Goal: Check status: Check status

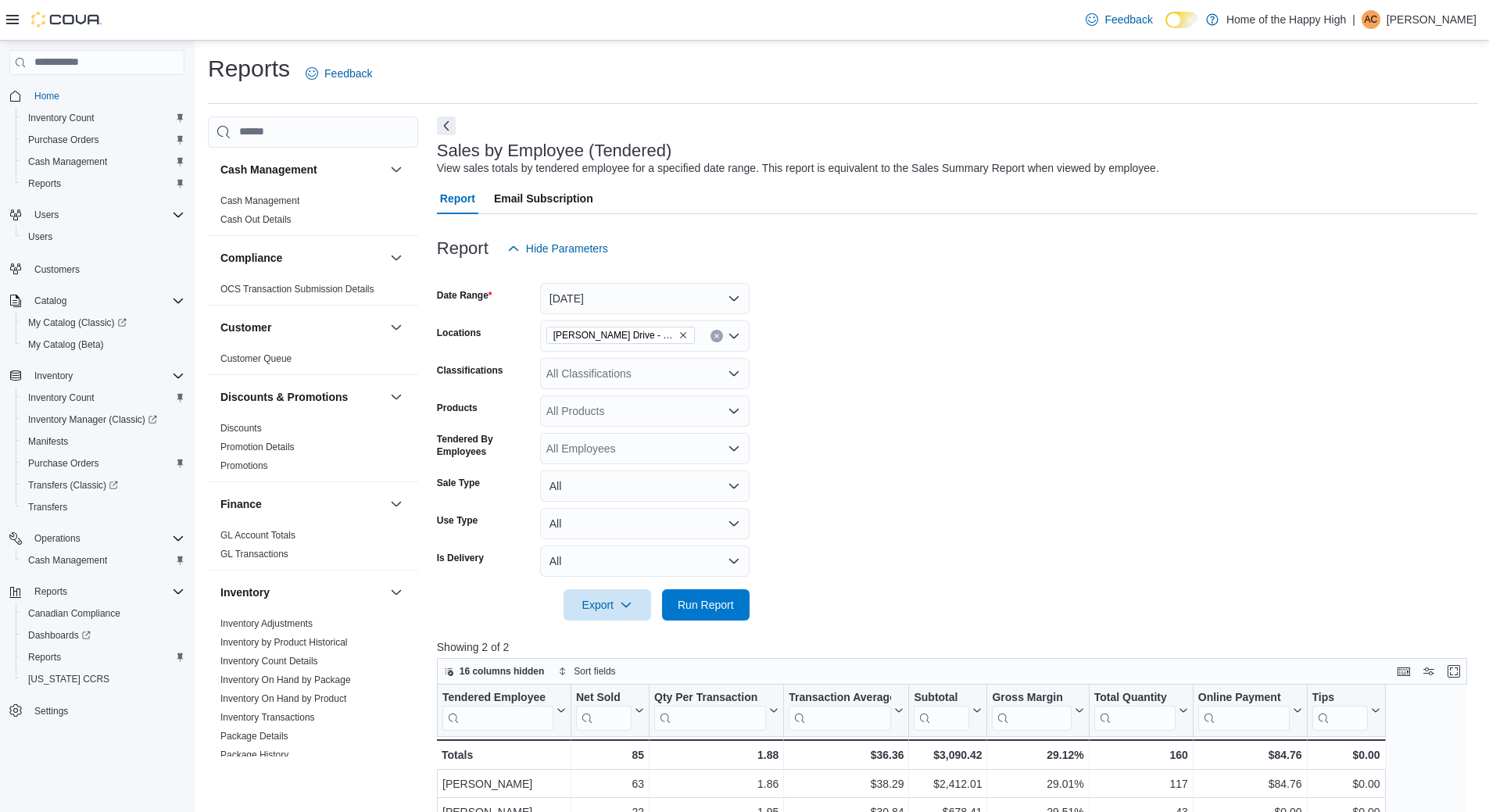
scroll to position [508, 0]
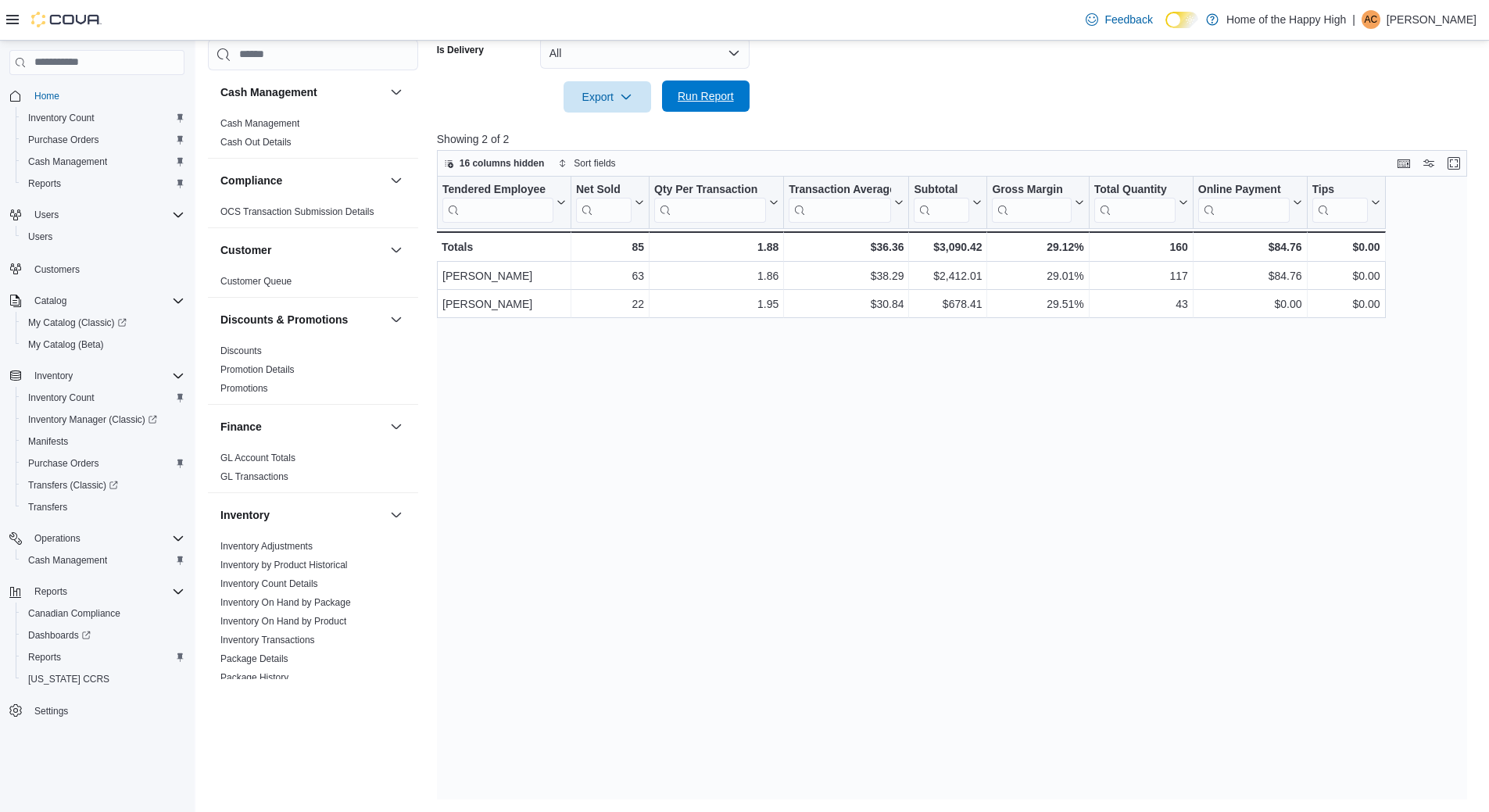
click at [705, 90] on span "Run Report" at bounding box center [705, 96] width 57 height 16
click at [691, 100] on span "Run Report" at bounding box center [705, 96] width 57 height 16
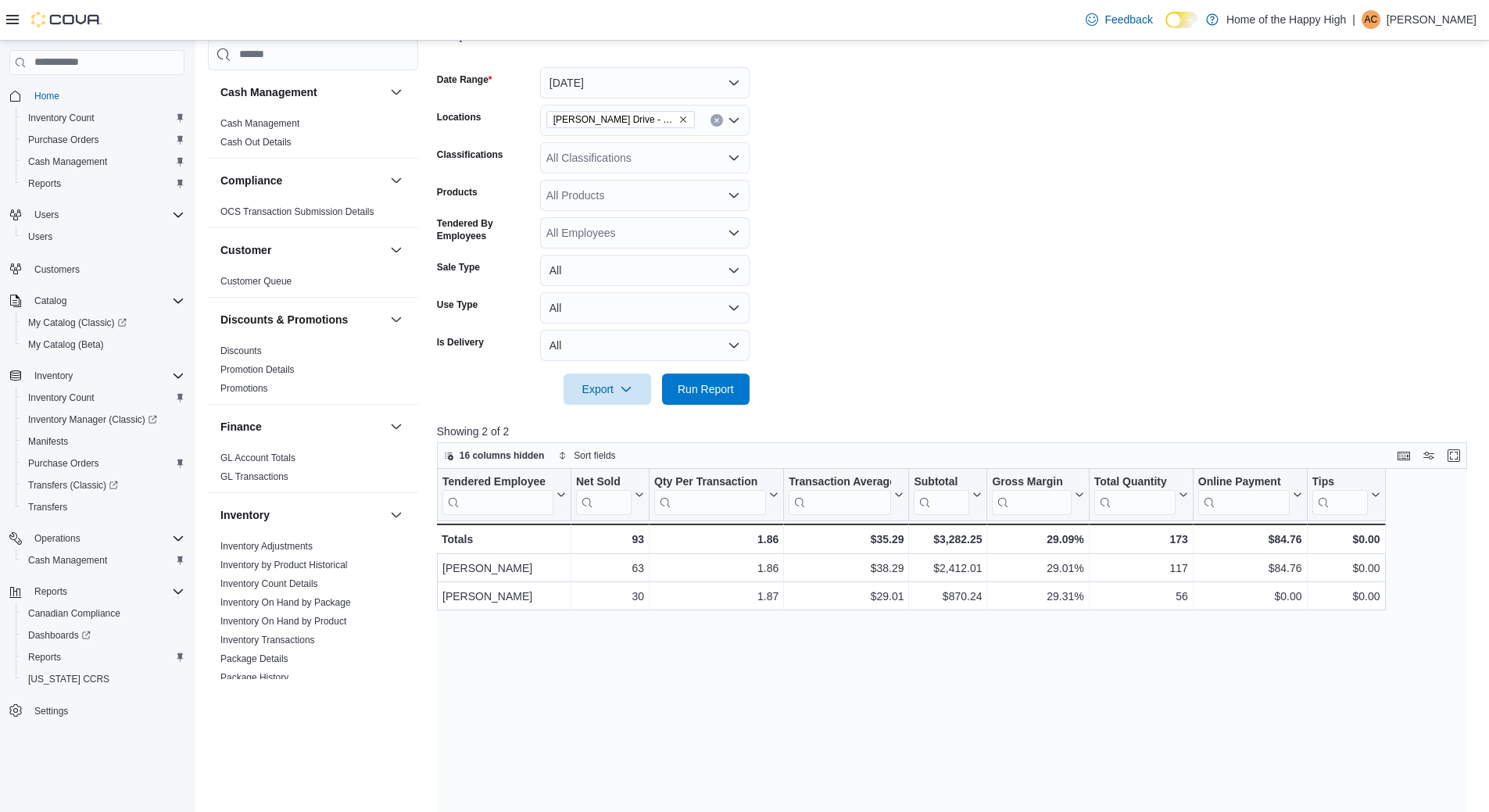
scroll to position [195, 0]
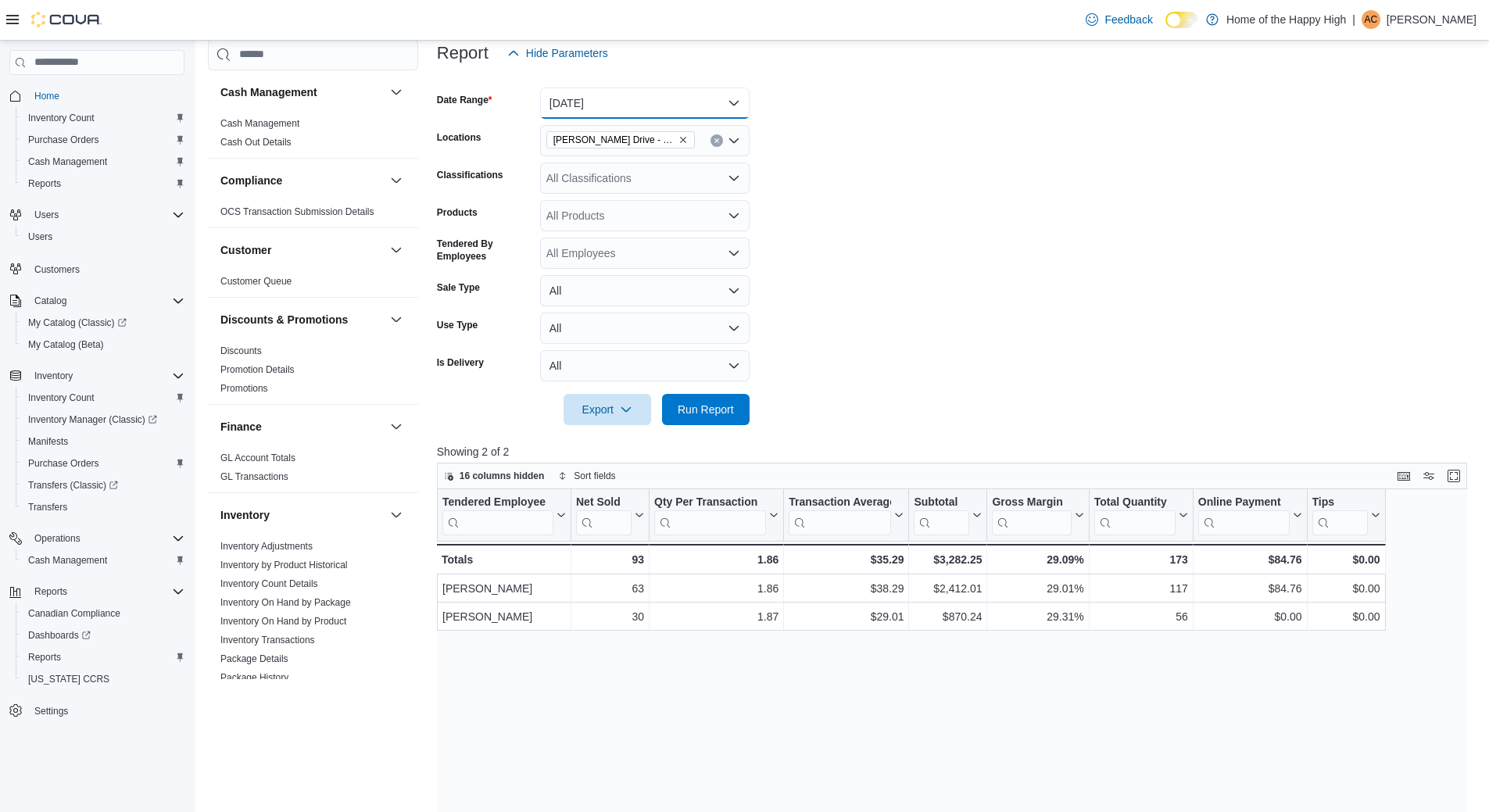
click at [608, 103] on button "[DATE]" at bounding box center [644, 103] width 209 height 32
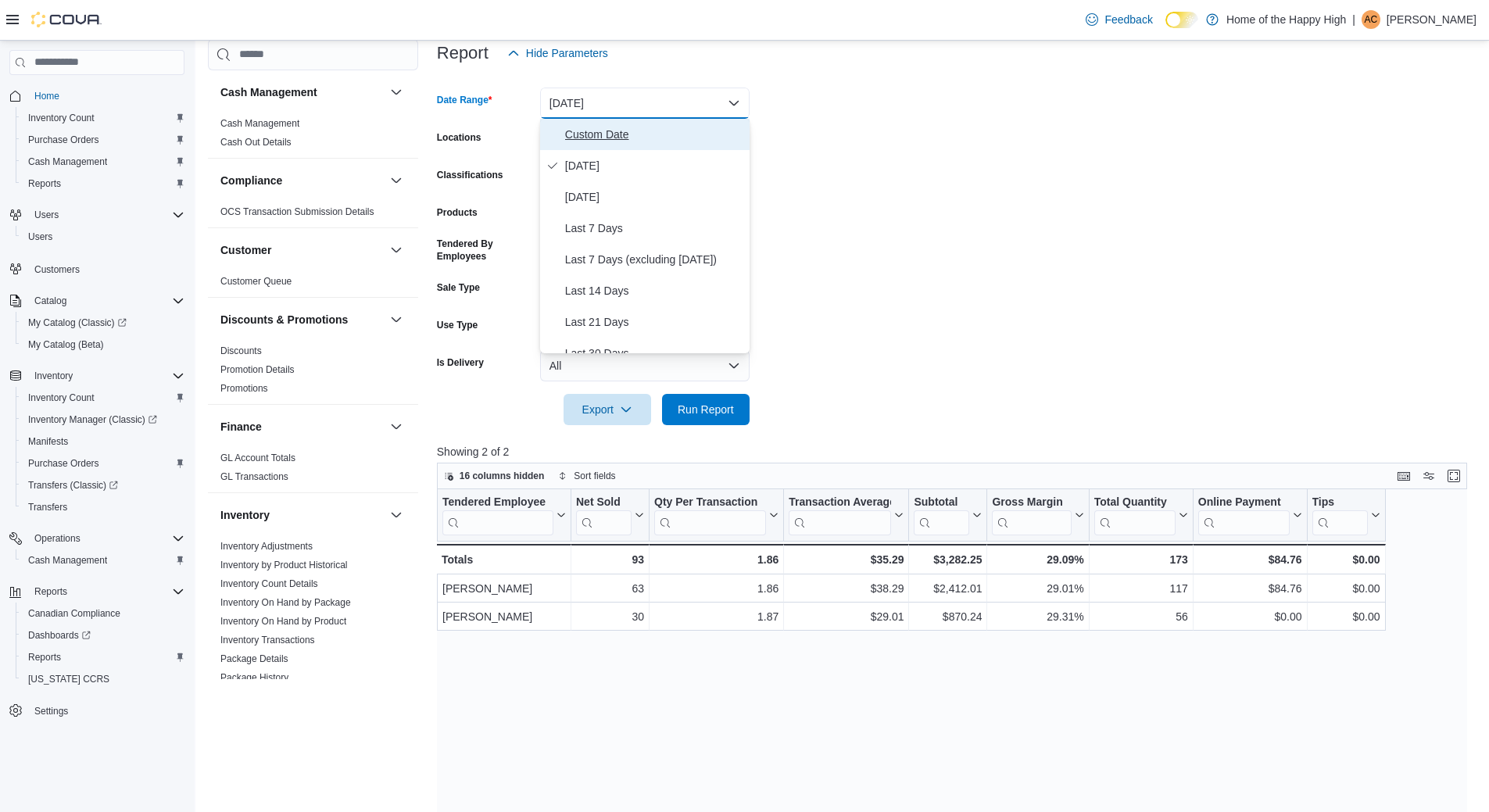
click at [620, 137] on span "Custom Date" at bounding box center [654, 135] width 178 height 19
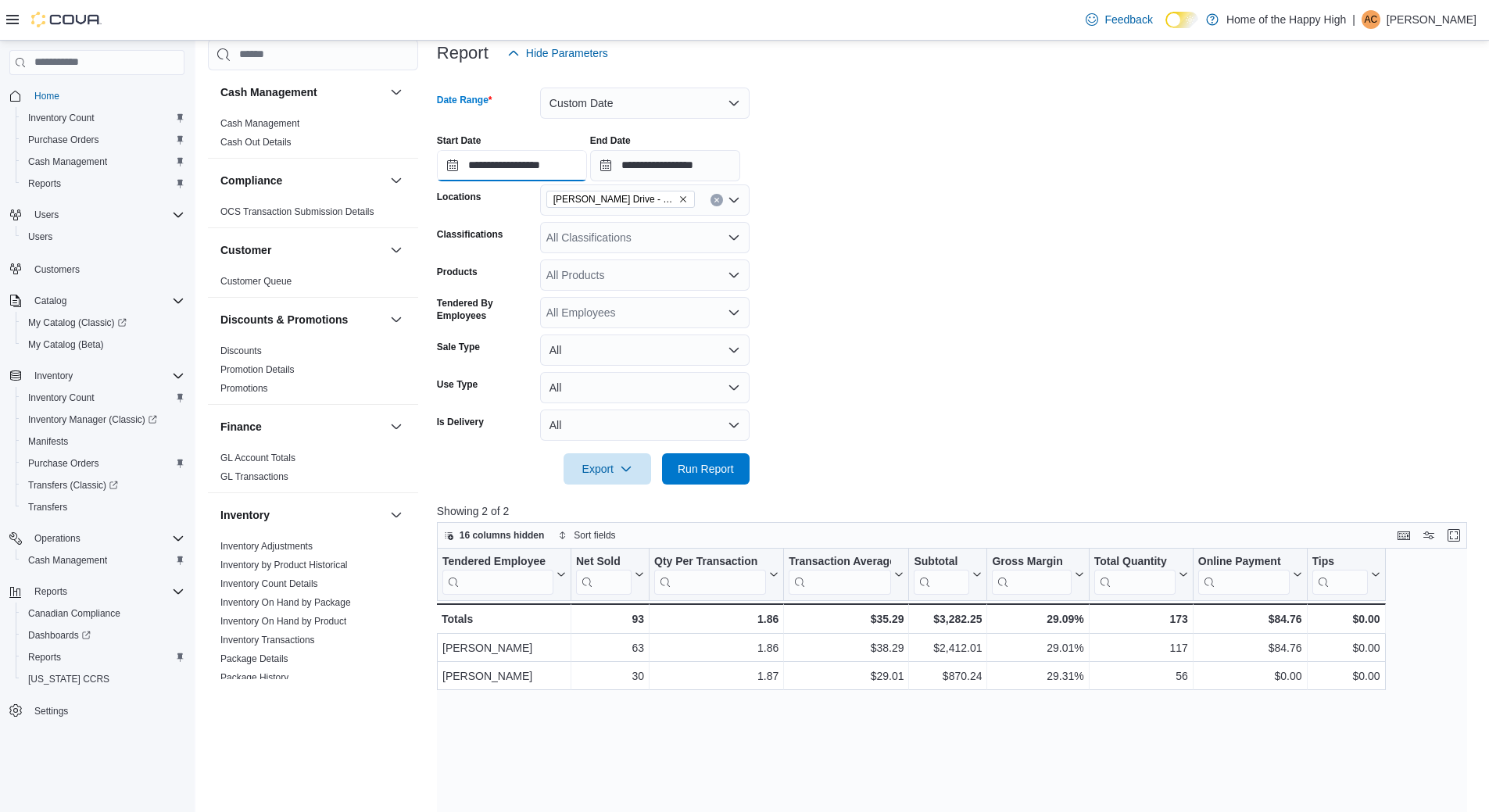
click at [581, 164] on input "**********" at bounding box center [511, 165] width 150 height 32
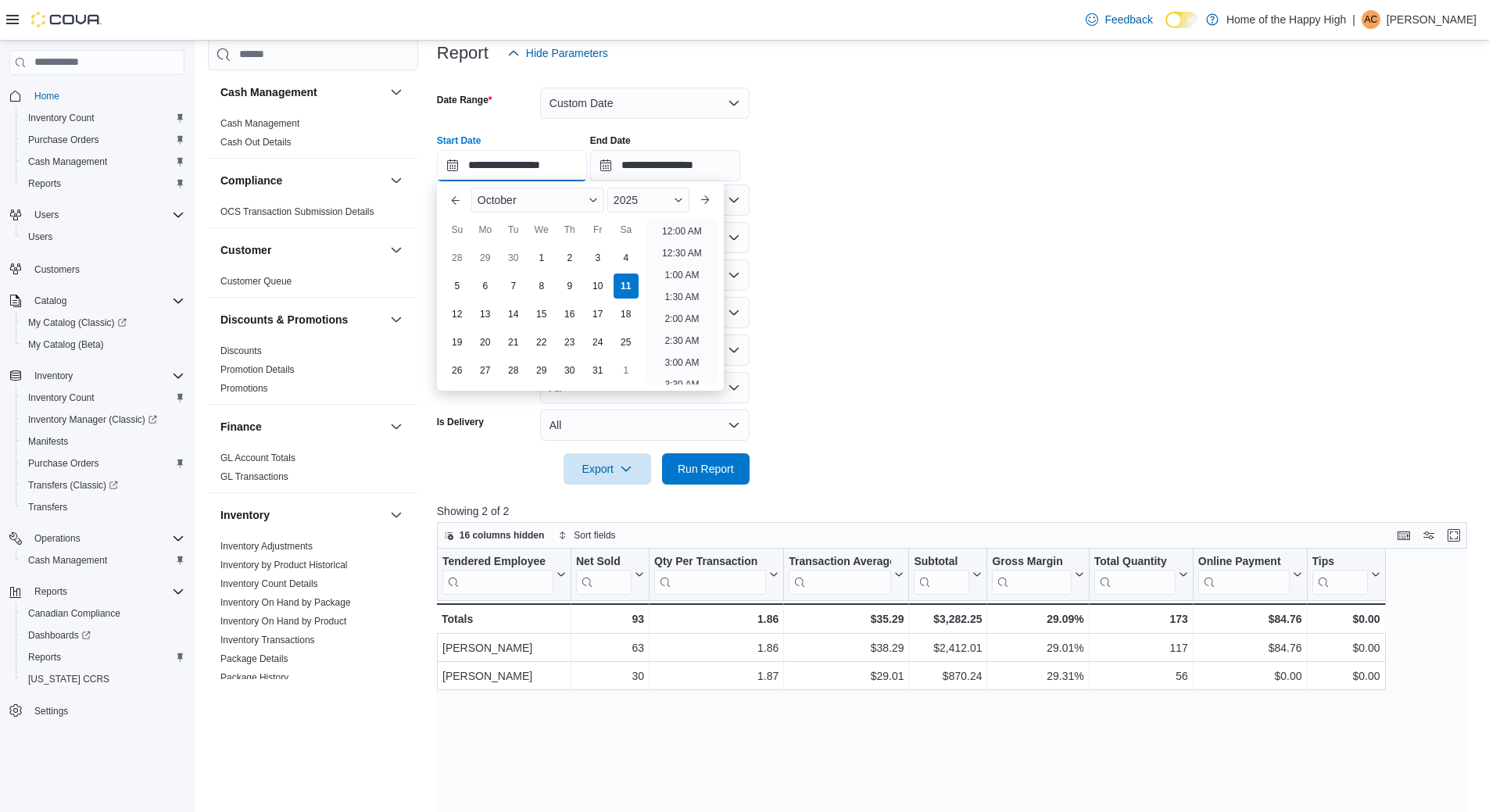
scroll to position [749, 0]
click at [857, 228] on form "**********" at bounding box center [957, 276] width 1041 height 415
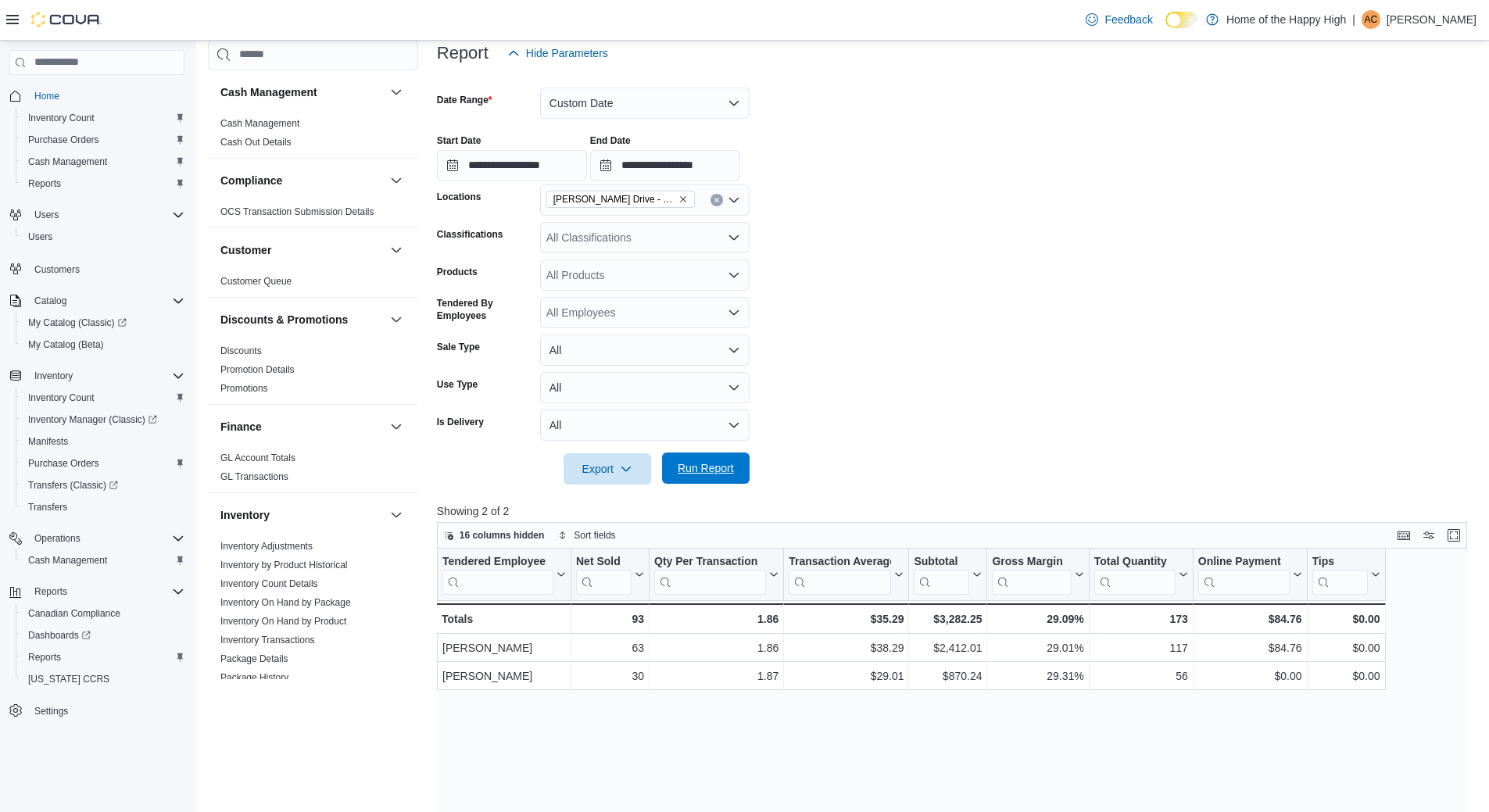
click at [701, 462] on span "Run Report" at bounding box center [705, 467] width 57 height 16
click at [714, 475] on span "Run Report" at bounding box center [705, 467] width 57 height 16
click at [679, 109] on button "Custom Date" at bounding box center [644, 103] width 209 height 32
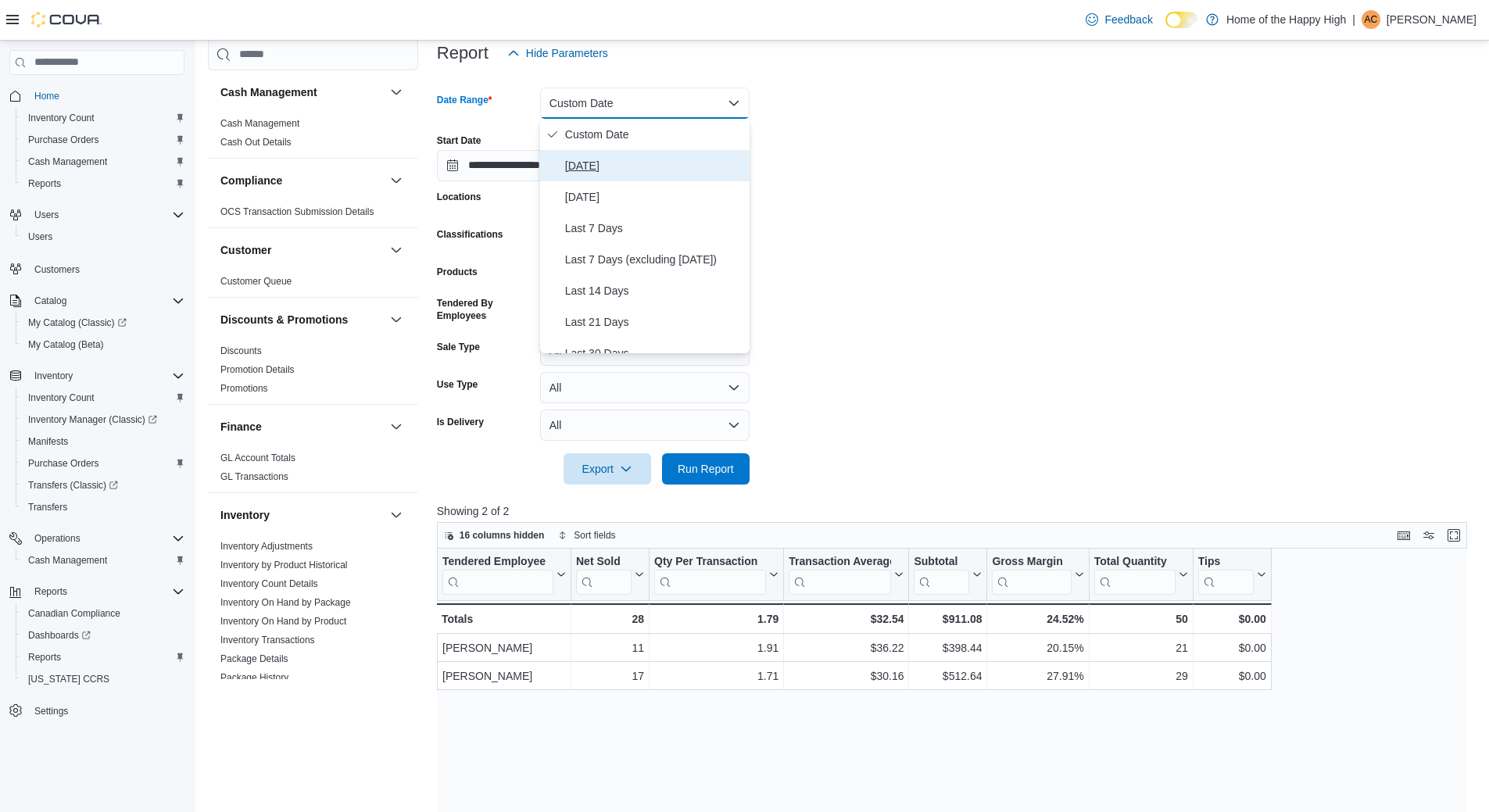
click at [598, 161] on span "[DATE]" at bounding box center [654, 165] width 178 height 19
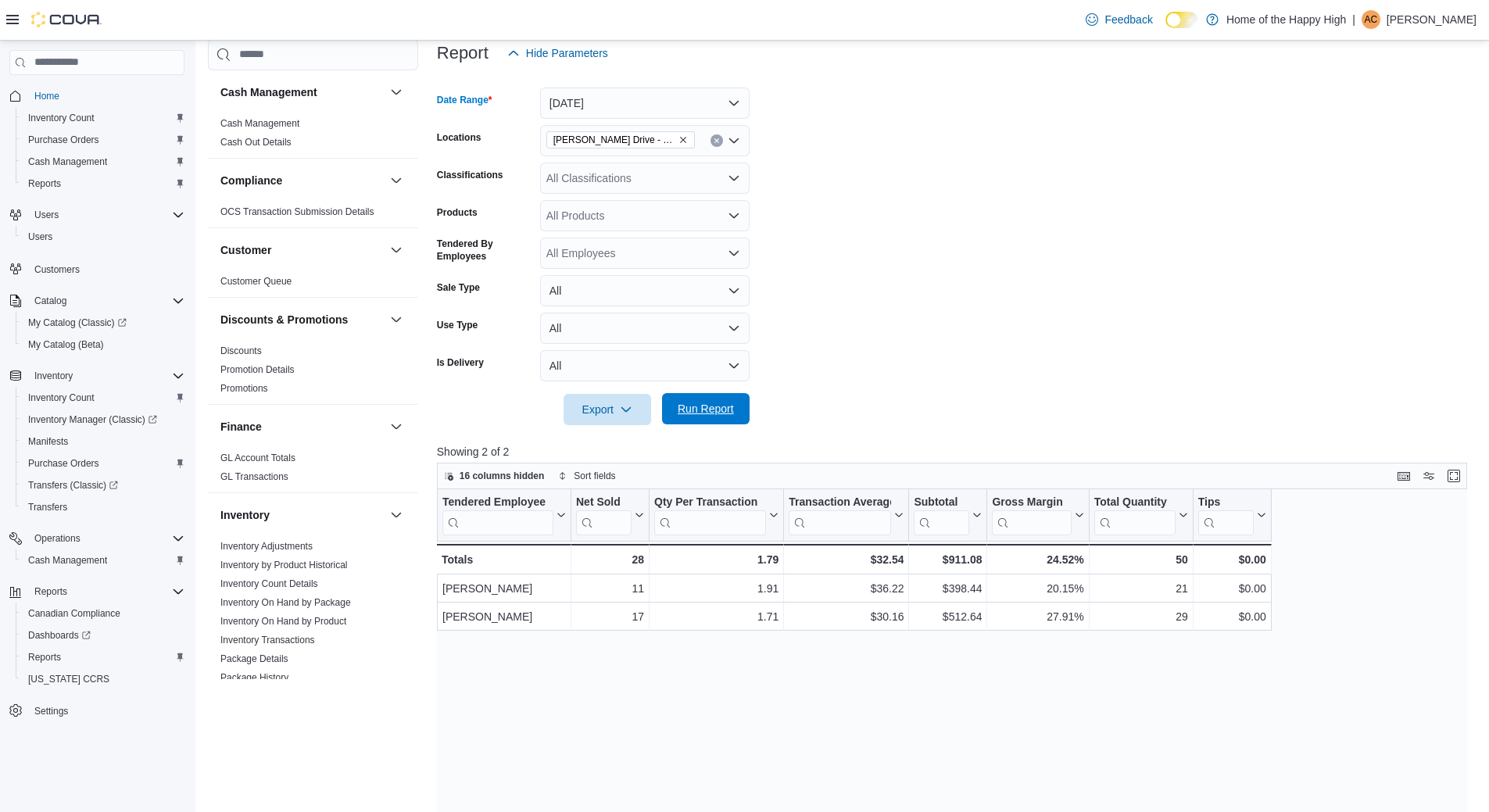
click at [700, 413] on span "Run Report" at bounding box center [705, 408] width 57 height 16
